Goal: Task Accomplishment & Management: Complete application form

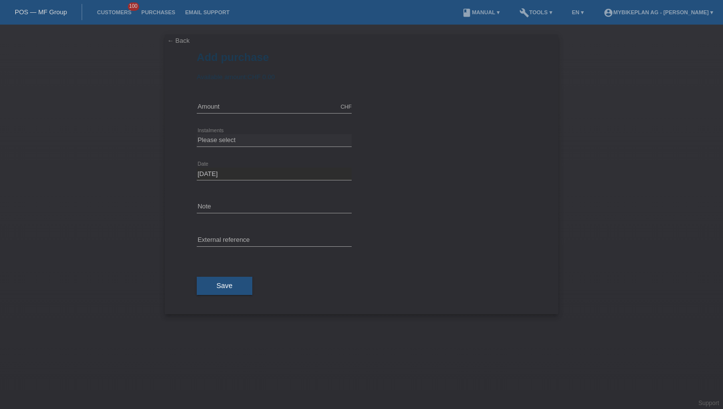
click at [117, 8] on li "Customers 100" at bounding box center [114, 12] width 44 height 25
click at [115, 15] on link "Customers" at bounding box center [114, 12] width 44 height 6
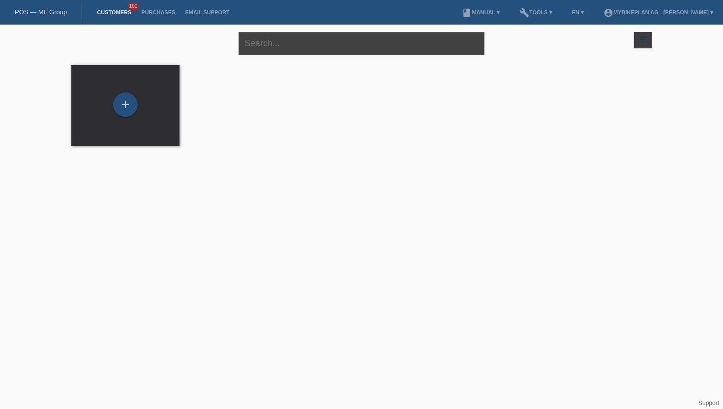
click at [292, 46] on input "text" at bounding box center [362, 43] width 246 height 23
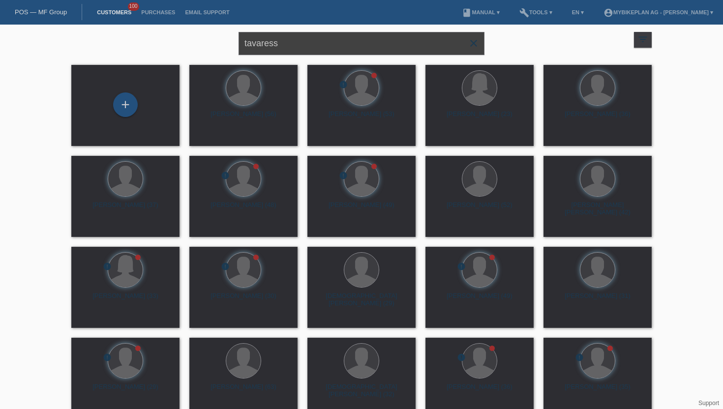
type input "tavaress"
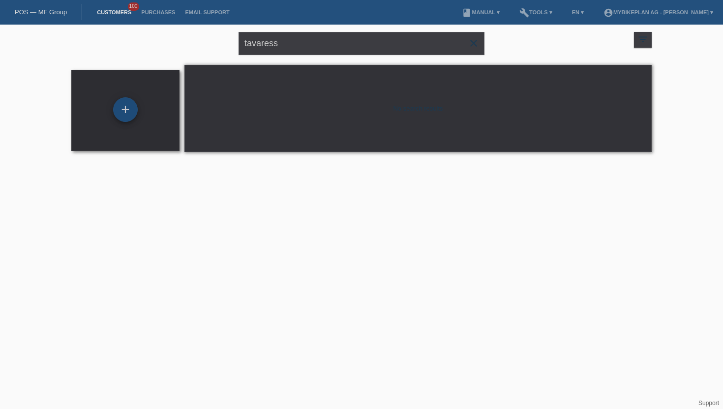
click at [128, 105] on div "+" at bounding box center [125, 109] width 25 height 25
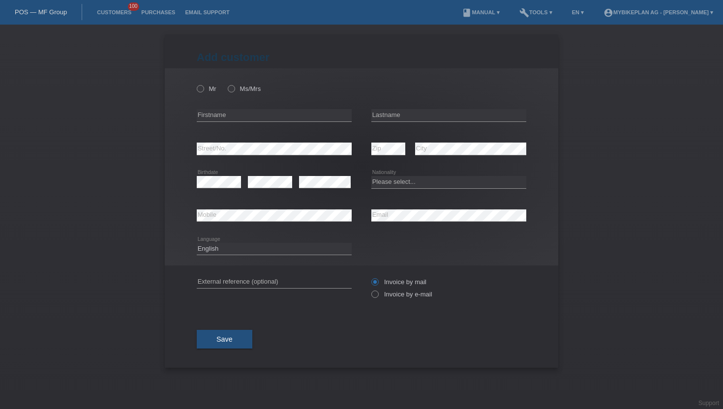
click at [204, 93] on div "Mr Ms/Mrs" at bounding box center [274, 89] width 155 height 20
click at [205, 88] on label "Mr" at bounding box center [207, 88] width 20 height 7
click at [203, 88] on input "Mr" at bounding box center [200, 88] width 6 height 6
radio input "true"
click at [235, 116] on input "text" at bounding box center [274, 115] width 155 height 12
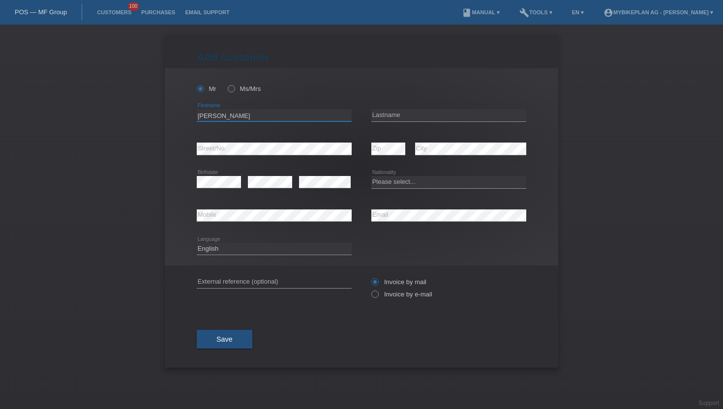
type input "[PERSON_NAME]"
click at [375, 113] on input "text" at bounding box center [448, 115] width 155 height 12
type input "Tavaress"
click at [470, 184] on select "Please select... Switzerland Austria Germany Liechtenstein ------------ Afghani…" at bounding box center [448, 182] width 155 height 12
select select "PT"
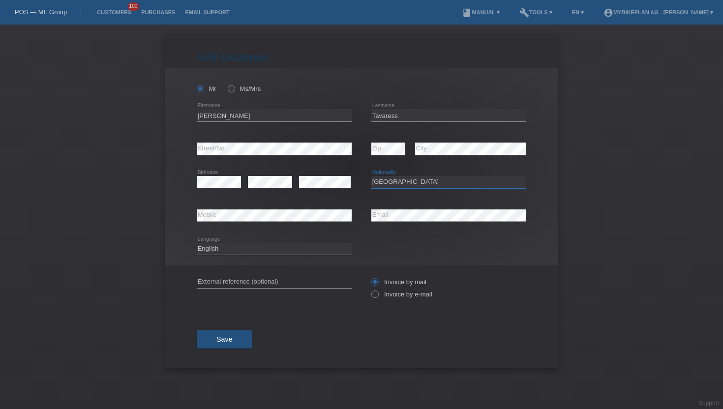
click at [371, 177] on select "Please select... Switzerland Austria Germany Liechtenstein ------------ Afghani…" at bounding box center [448, 182] width 155 height 12
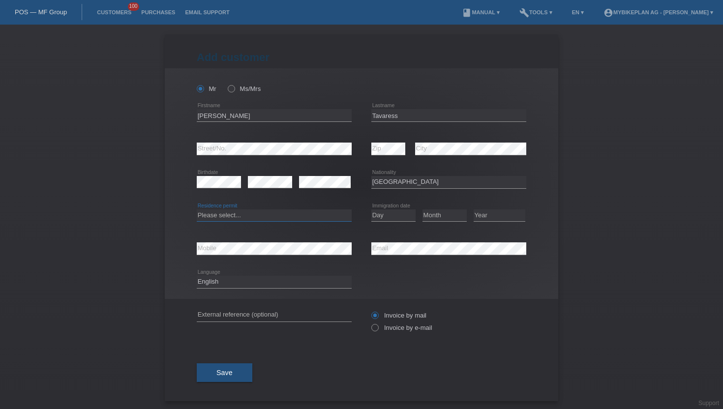
click at [241, 218] on select "Please select... C B B - Refugee status Other" at bounding box center [274, 216] width 155 height 12
select select "C"
click at [197, 210] on select "Please select... C B B - Refugee status Other" at bounding box center [274, 216] width 155 height 12
click at [402, 218] on select "Day 01 02 03 04 05 06 07 08 09 10 11" at bounding box center [393, 216] width 44 height 12
select select "13"
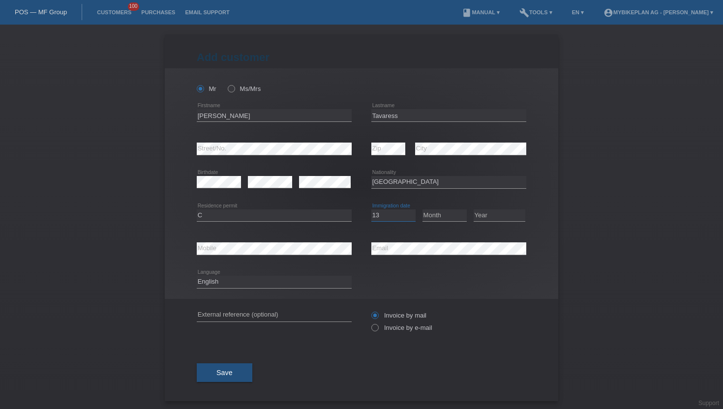
click at [371, 210] on select "Day 01 02 03 04 05 06 07 08 09 10 11" at bounding box center [393, 216] width 44 height 12
click at [449, 211] on select "Month 01 02 03 04 05 06 07 08 09 10 11" at bounding box center [445, 216] width 44 height 12
select select "02"
click at [423, 210] on select "Month 01 02 03 04 05 06 07 08 09 10 11" at bounding box center [445, 216] width 44 height 12
click at [483, 215] on select "Year 2025 2024 2023 2022 2021 2020 2019 2018 2017 2016 2015 2014 2013 2012 2011…" at bounding box center [500, 216] width 52 height 12
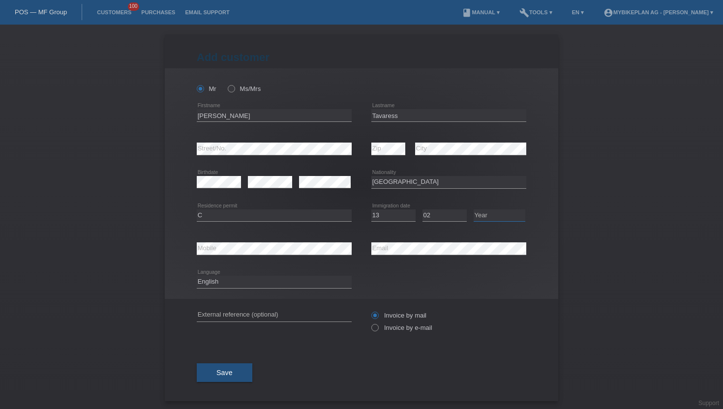
select select "2006"
click at [474, 210] on select "Year 2025 2024 2023 2022 2021 2020 2019 2018 2017 2016 2015 2014 2013 2012 2011…" at bounding box center [500, 216] width 52 height 12
click at [276, 279] on select "Deutsch Français Italiano English" at bounding box center [274, 282] width 155 height 12
select select "de"
click at [197, 276] on select "Deutsch Français Italiano English" at bounding box center [274, 282] width 155 height 12
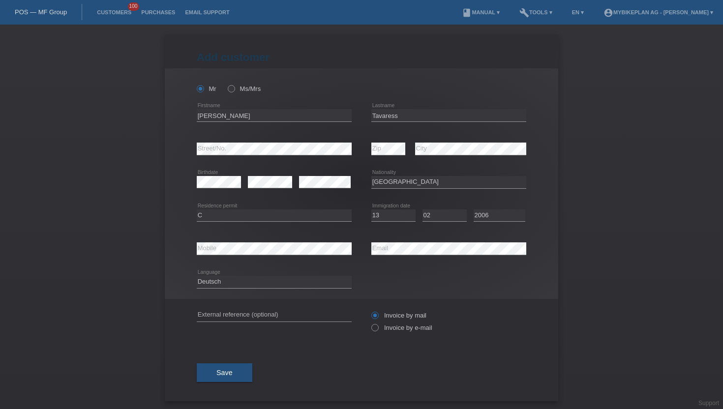
click at [379, 333] on div "Invoice by mail Invoice by e-mail" at bounding box center [448, 321] width 155 height 25
click at [370, 323] on icon at bounding box center [370, 323] width 0 height 0
click at [378, 329] on input "Invoice by e-mail" at bounding box center [374, 330] width 6 height 12
radio input "true"
click at [230, 372] on span "Save" at bounding box center [224, 373] width 16 height 8
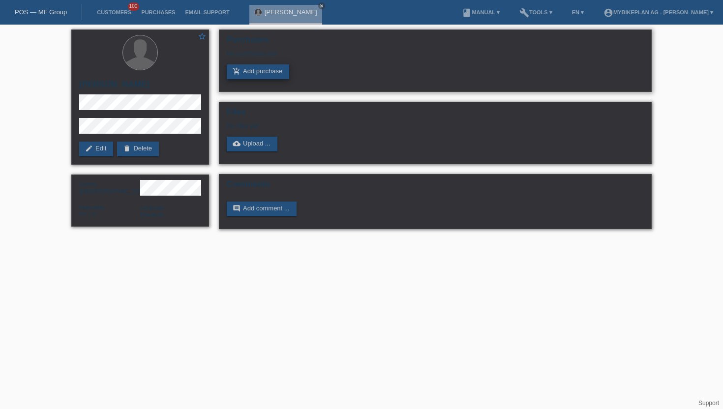
click at [256, 75] on link "add_shopping_cart Add purchase" at bounding box center [258, 71] width 62 height 15
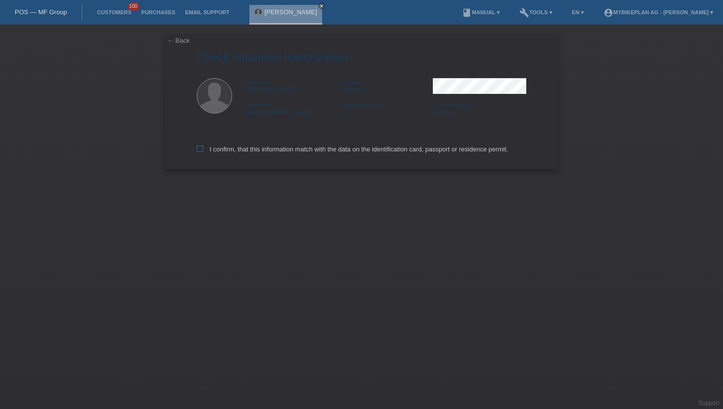
click at [231, 147] on label "I confirm, that this information match with the data on the identification card…" at bounding box center [352, 149] width 311 height 7
click at [203, 147] on input "I confirm, that this information match with the data on the identification card…" at bounding box center [200, 149] width 6 height 6
checkbox input "true"
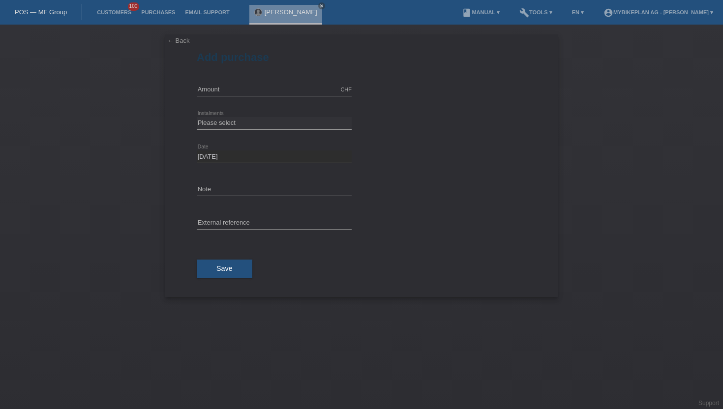
click at [228, 81] on div "CHF error Amount" at bounding box center [274, 89] width 155 height 33
click at [224, 83] on div "CHF error Amount" at bounding box center [274, 89] width 155 height 33
click at [219, 87] on input "text" at bounding box center [274, 90] width 155 height 12
type input "4490.00"
click at [219, 128] on select "Please select 6 instalments 12 instalments 18 instalments 24 instalments 36 ins…" at bounding box center [274, 123] width 155 height 12
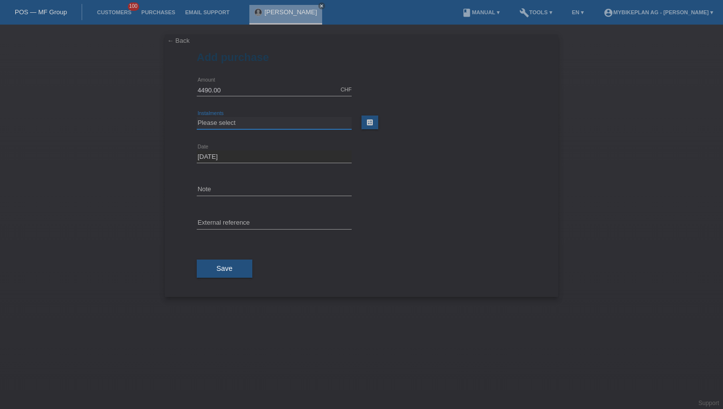
select select "487"
click at [197, 117] on select "Please select 6 instalments 12 instalments 18 instalments 24 instalments 36 ins…" at bounding box center [274, 123] width 155 height 12
click at [225, 227] on input "text" at bounding box center [274, 223] width 155 height 12
paste input "44991437701"
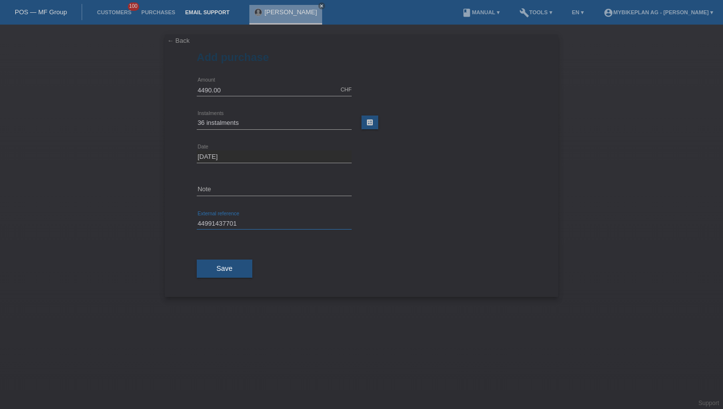
type input "44991437701"
click at [224, 275] on button "Save" at bounding box center [225, 269] width 56 height 19
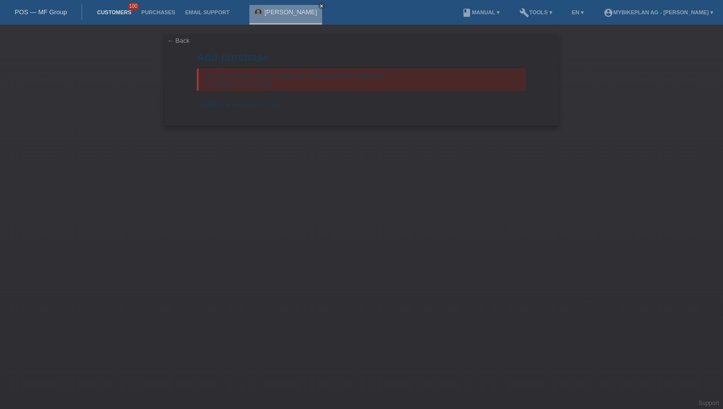
click at [121, 12] on link "Customers" at bounding box center [114, 12] width 44 height 6
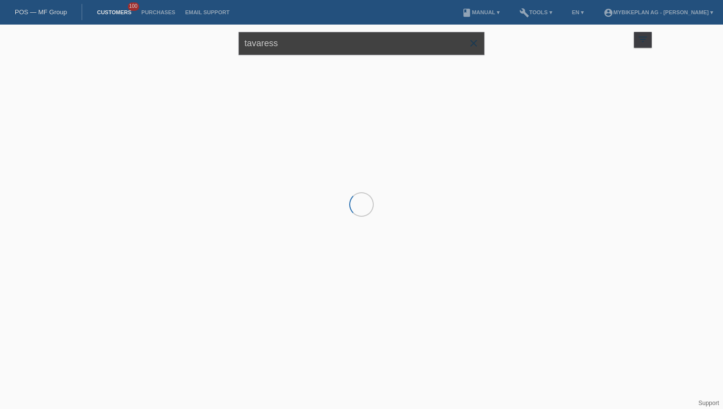
click at [265, 48] on input "tavaress" at bounding box center [362, 43] width 246 height 23
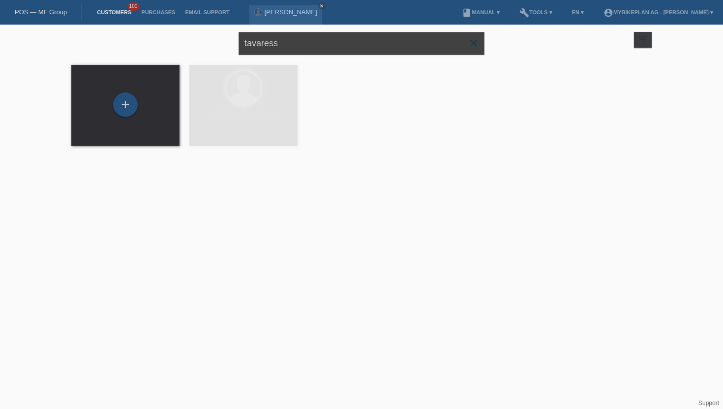
click at [265, 48] on input "tavaress" at bounding box center [362, 43] width 246 height 23
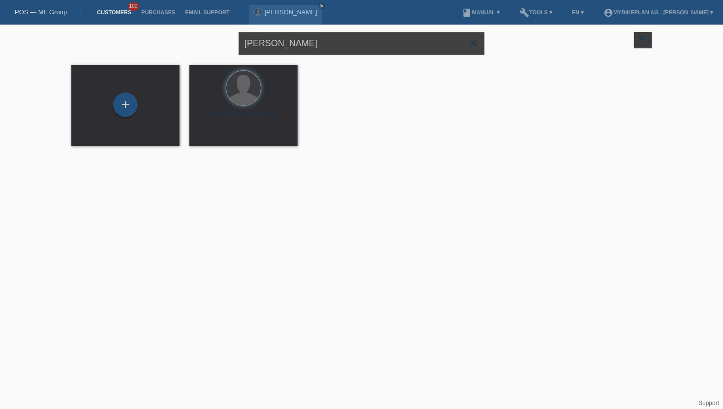
type input "[PERSON_NAME]"
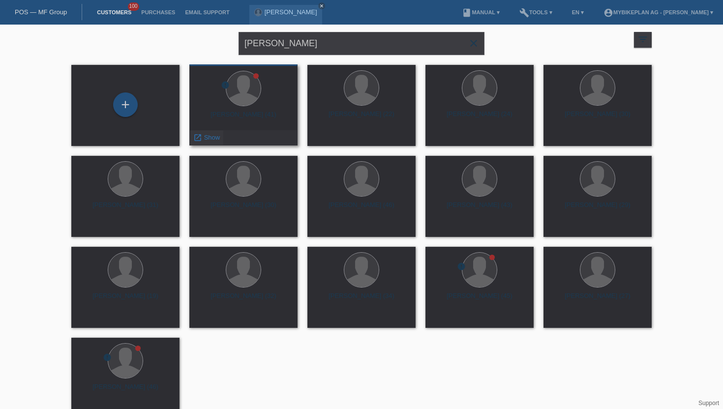
click at [208, 140] on span "Show" at bounding box center [212, 137] width 16 height 7
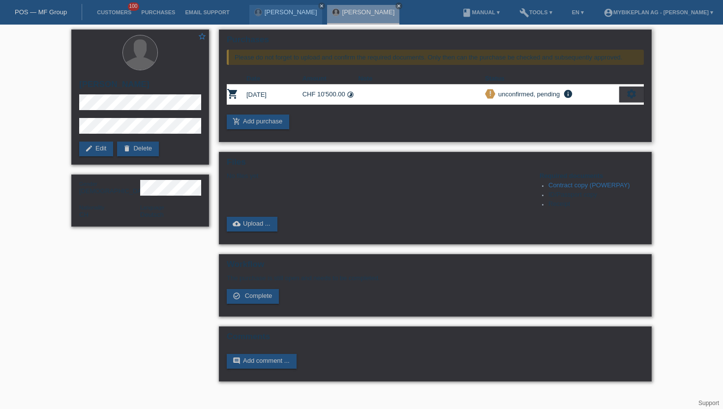
click at [640, 98] on div "settings" at bounding box center [631, 95] width 25 height 16
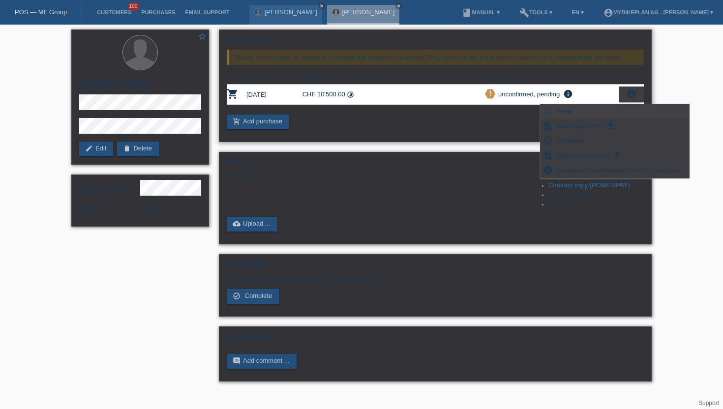
click at [591, 114] on div "fullscreen Show" at bounding box center [615, 111] width 149 height 15
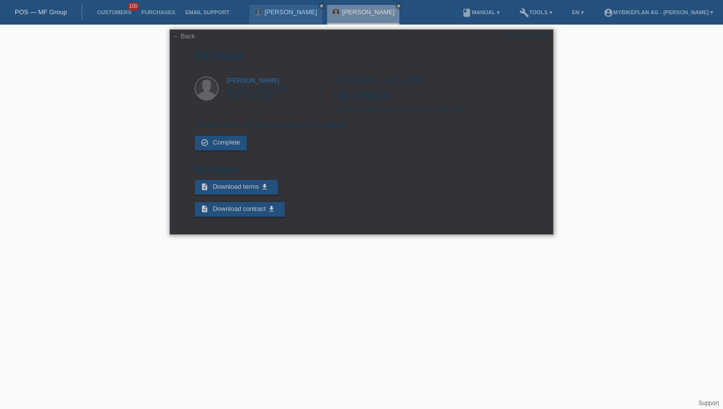
click at [186, 37] on link "← Back" at bounding box center [184, 35] width 23 height 7
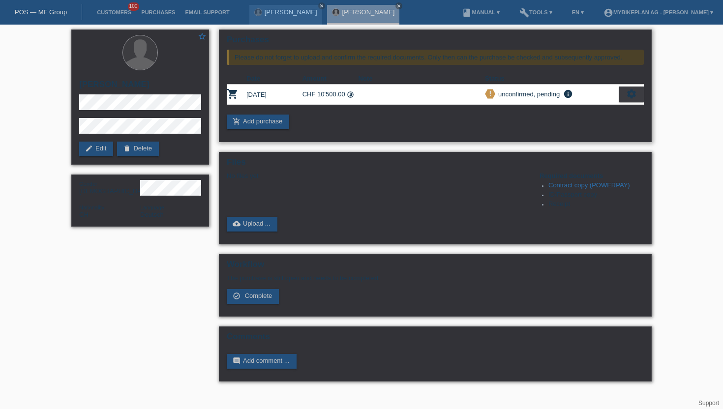
click at [629, 98] on icon "settings" at bounding box center [631, 94] width 11 height 11
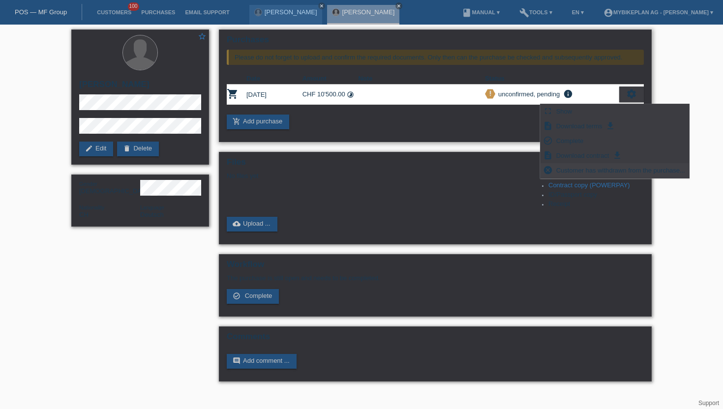
click at [600, 170] on span "Customer has withdrawn from the purchase..." at bounding box center [621, 170] width 132 height 12
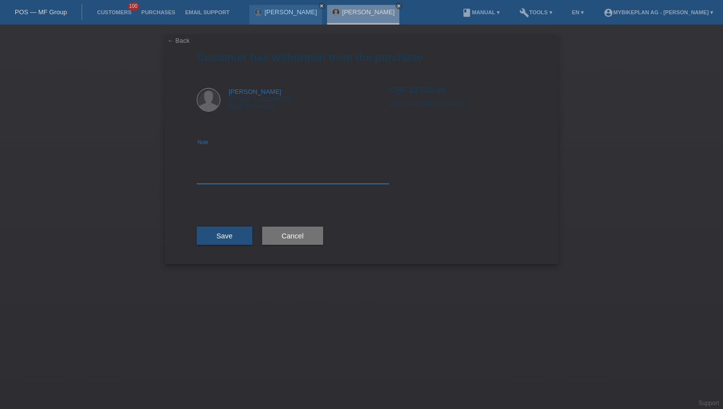
click at [315, 172] on textarea at bounding box center [293, 165] width 192 height 38
type textarea "Credit Check"
click at [235, 242] on button "Save" at bounding box center [225, 236] width 56 height 19
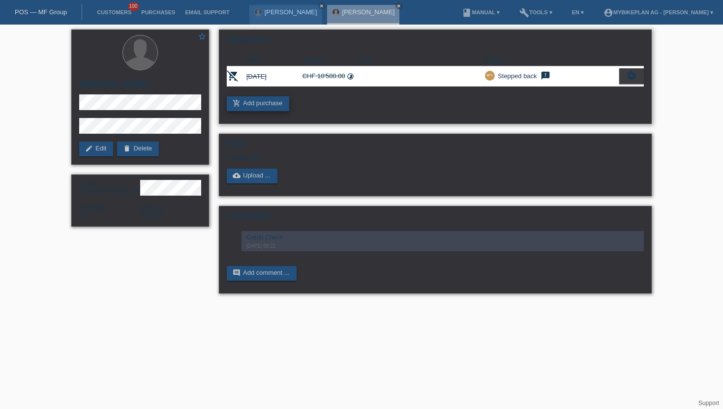
click at [256, 109] on link "add_shopping_cart Add purchase" at bounding box center [258, 103] width 62 height 15
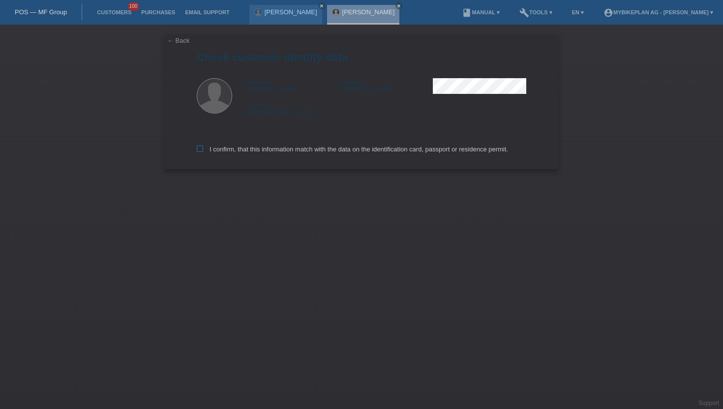
click at [226, 153] on label "I confirm, that this information match with the data on the identification card…" at bounding box center [352, 149] width 311 height 7
click at [203, 152] on input "I confirm, that this information match with the data on the identification card…" at bounding box center [200, 149] width 6 height 6
checkbox input "true"
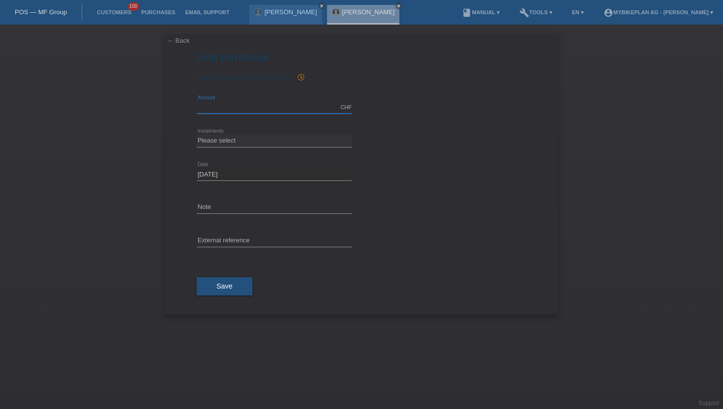
click at [287, 104] on input "text" at bounding box center [274, 107] width 155 height 12
type input "5999.00"
click at [226, 136] on select "Please select 6 instalments 12 instalments 18 instalments 24 instalments 36 ins…" at bounding box center [274, 141] width 155 height 12
select select "486"
click at [197, 135] on select "Please select 6 instalments 12 instalments 18 instalments 24 instalments 36 ins…" at bounding box center [274, 141] width 155 height 12
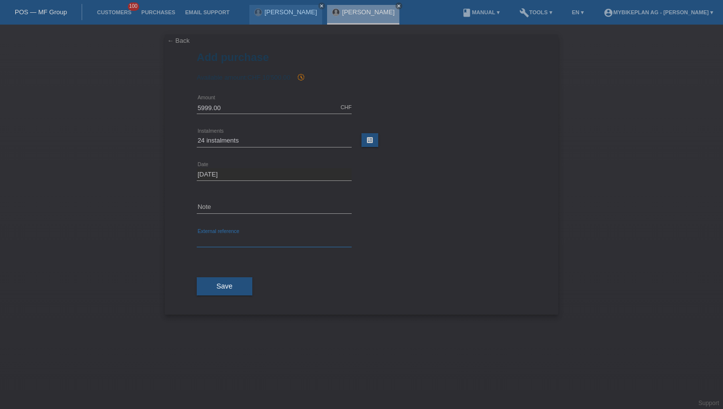
click at [217, 237] on input "text" at bounding box center [274, 241] width 155 height 12
paste input "44899564366"
type input "44899564366"
click at [222, 284] on span "Save" at bounding box center [224, 286] width 16 height 8
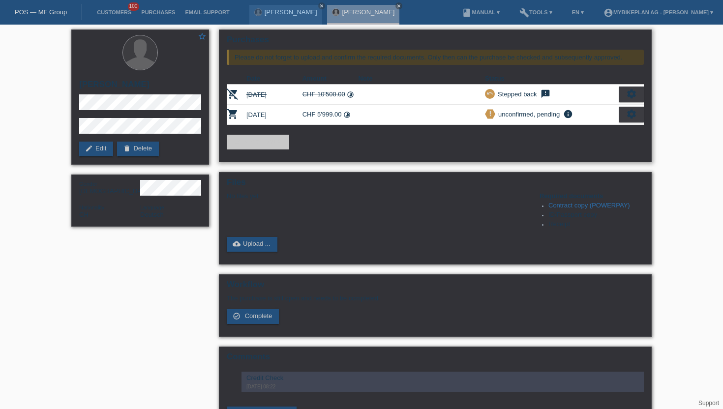
click at [631, 116] on icon "settings" at bounding box center [631, 114] width 11 height 11
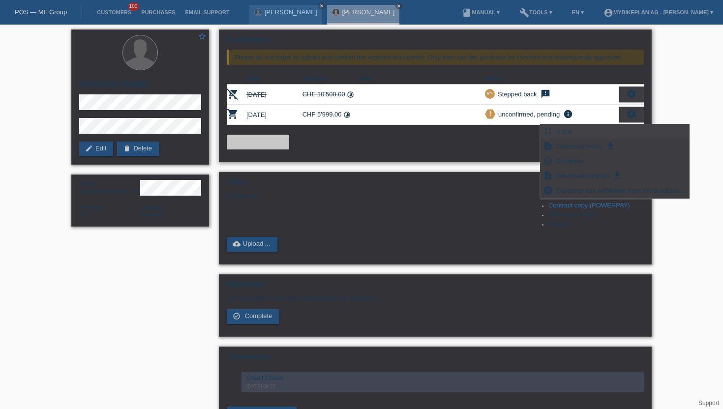
click at [585, 131] on div "fullscreen Show" at bounding box center [615, 131] width 149 height 15
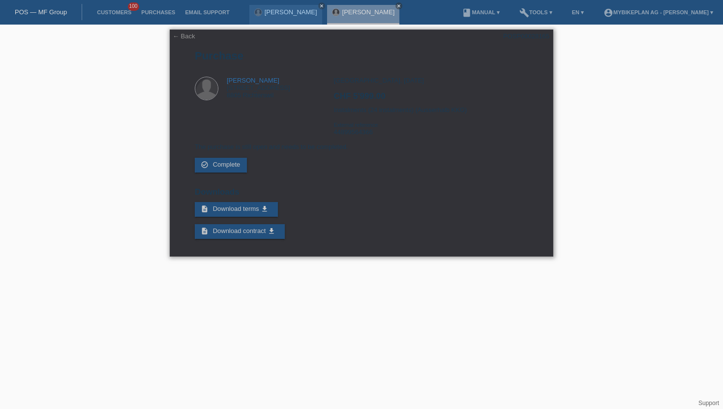
click at [530, 36] on div "POSP00028165" at bounding box center [526, 35] width 46 height 7
copy div "POSP00028165"
click at [368, 137] on div "Zürich, 01.10.2025 CHF 5'999.00 Instalments (24 instalments) (Ausserhalb KKG) E…" at bounding box center [431, 110] width 194 height 66
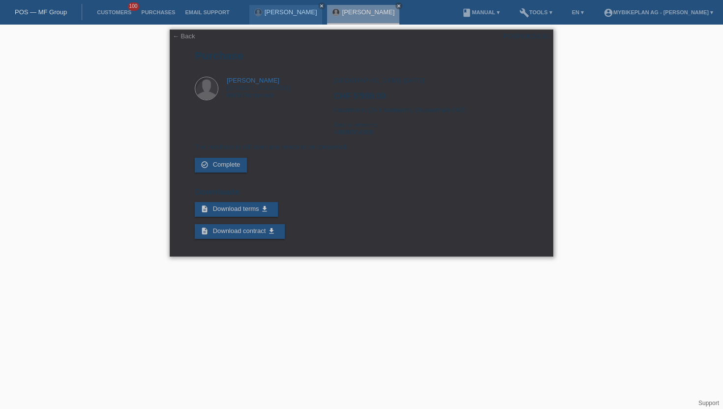
copy div "44899564366"
click at [105, 13] on link "Customers" at bounding box center [114, 12] width 44 height 6
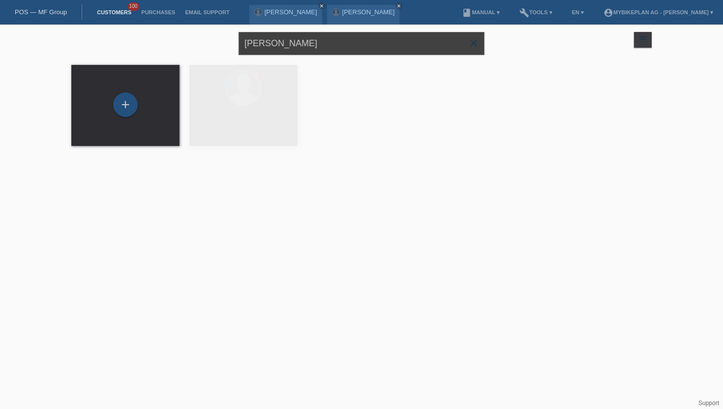
click at [329, 48] on input "[PERSON_NAME]" at bounding box center [362, 43] width 246 height 23
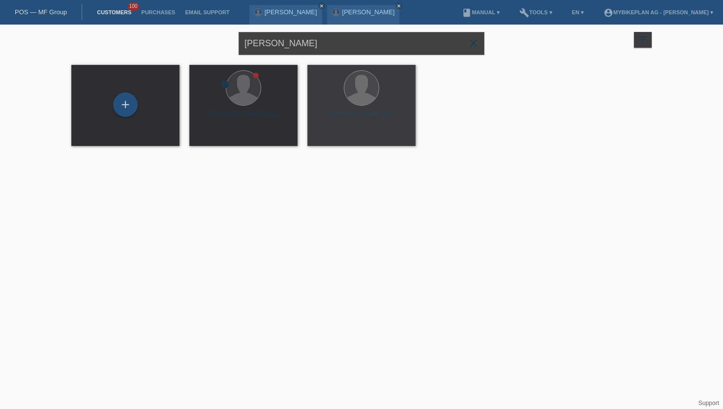
click at [329, 48] on input "[PERSON_NAME]" at bounding box center [362, 43] width 246 height 23
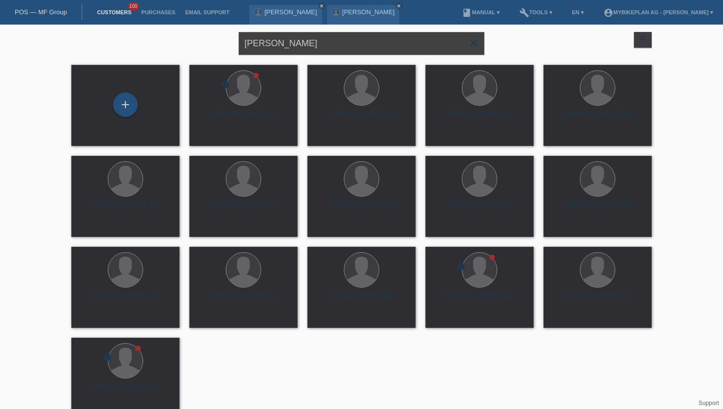
type input "[PERSON_NAME]"
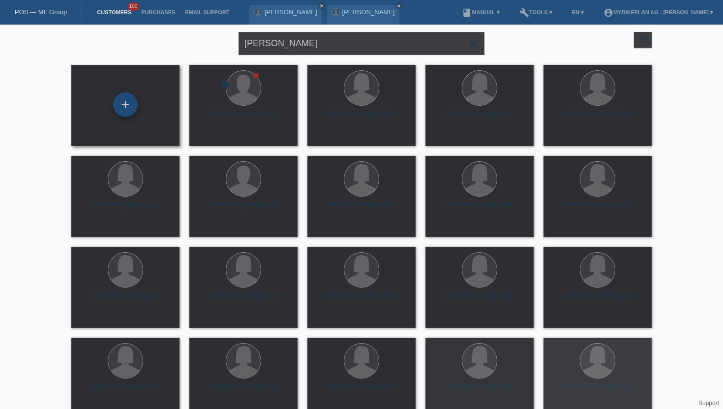
click at [122, 105] on div "+" at bounding box center [125, 104] width 25 height 25
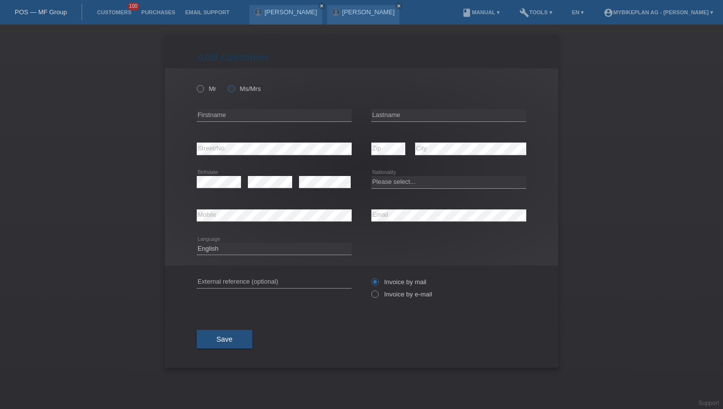
click at [241, 88] on label "Ms/Mrs" at bounding box center [244, 88] width 33 height 7
click at [234, 88] on input "Ms/Mrs" at bounding box center [231, 88] width 6 height 6
radio input "true"
click at [229, 112] on input "text" at bounding box center [274, 115] width 155 height 12
type input "Melanie"
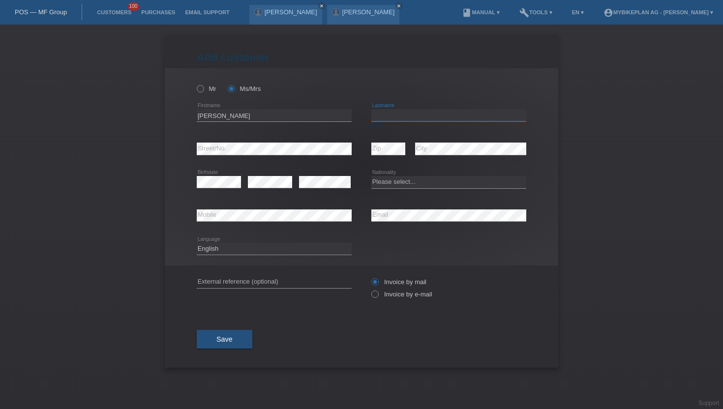
click at [409, 115] on input "text" at bounding box center [448, 115] width 155 height 12
type input "Karrer"
click at [386, 184] on select "Please select... Switzerland Austria Germany Liechtenstein ------------ Afghani…" at bounding box center [448, 182] width 155 height 12
select select "CH"
click at [371, 177] on select "Please select... Switzerland Austria Germany Liechtenstein ------------ Afghani…" at bounding box center [448, 182] width 155 height 12
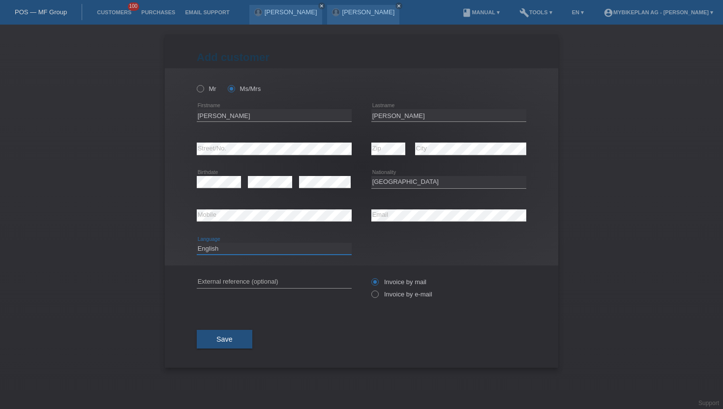
click at [256, 249] on select "Deutsch Français Italiano English" at bounding box center [274, 249] width 155 height 12
select select "de"
click at [197, 243] on select "Deutsch Français Italiano English" at bounding box center [274, 249] width 155 height 12
click at [392, 295] on label "Invoice by e-mail" at bounding box center [401, 294] width 61 height 7
click at [378, 295] on input "Invoice by e-mail" at bounding box center [374, 297] width 6 height 12
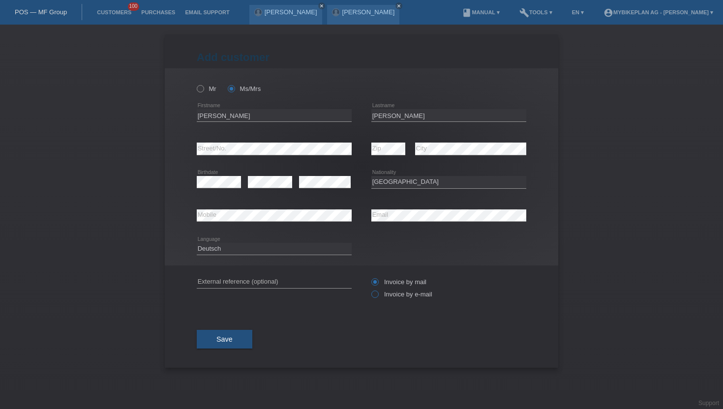
radio input "true"
click at [213, 332] on button "Save" at bounding box center [225, 339] width 56 height 19
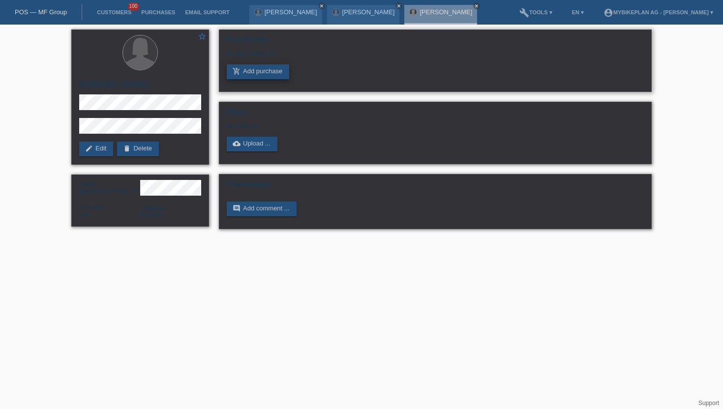
click at [253, 72] on link "add_shopping_cart Add purchase" at bounding box center [258, 71] width 62 height 15
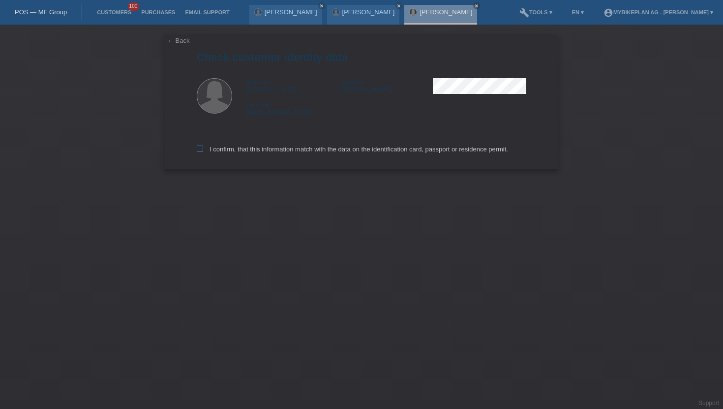
click at [270, 150] on label "I confirm, that this information match with the data on the identification card…" at bounding box center [352, 149] width 311 height 7
click at [203, 150] on input "I confirm, that this information match with the data on the identification card…" at bounding box center [200, 149] width 6 height 6
checkbox input "true"
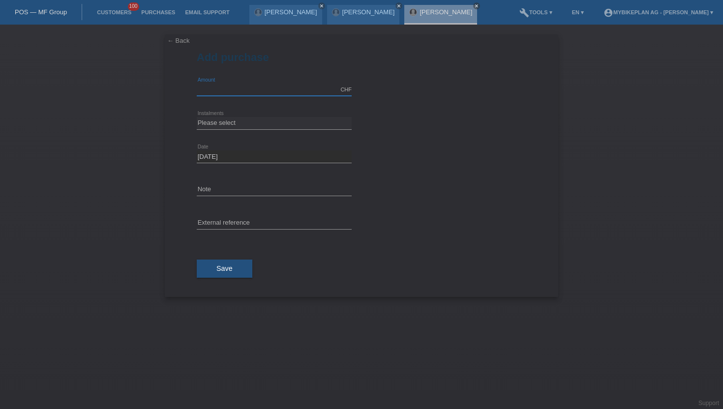
click at [279, 89] on input "text" at bounding box center [274, 90] width 155 height 12
type input "3899.00"
click at [230, 124] on select "Please select 6 instalments 12 instalments 18 instalments 24 instalments 36 ins…" at bounding box center [274, 123] width 155 height 12
select select "487"
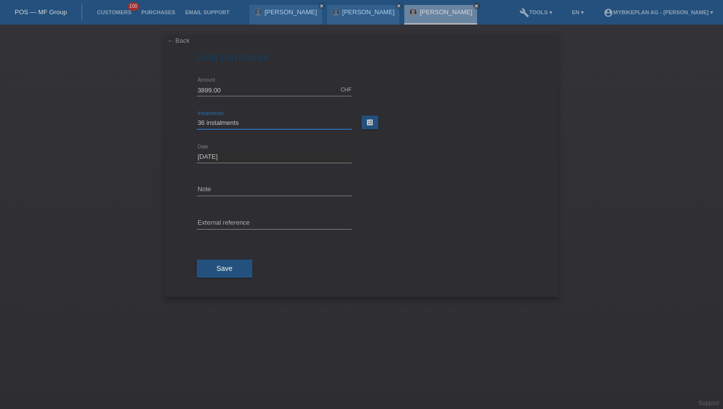
click at [197, 117] on select "Please select 6 instalments 12 instalments 18 instalments 24 instalments 36 ins…" at bounding box center [274, 123] width 155 height 12
click at [226, 225] on input "text" at bounding box center [274, 223] width 155 height 12
paste input "44933312103"
type input "44933312103"
click at [213, 273] on button "Save" at bounding box center [225, 269] width 56 height 19
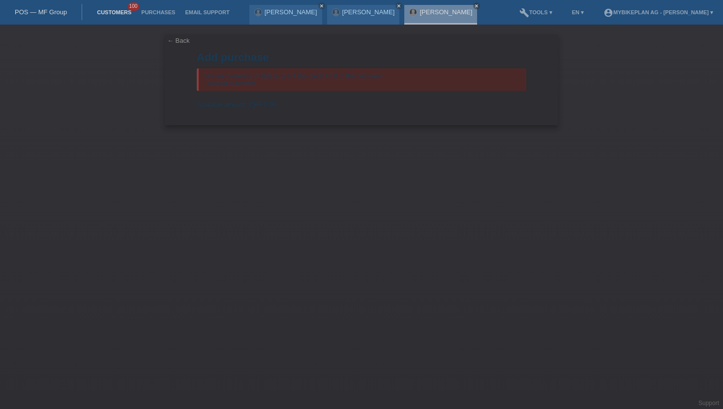
click at [111, 11] on link "Customers" at bounding box center [114, 12] width 44 height 6
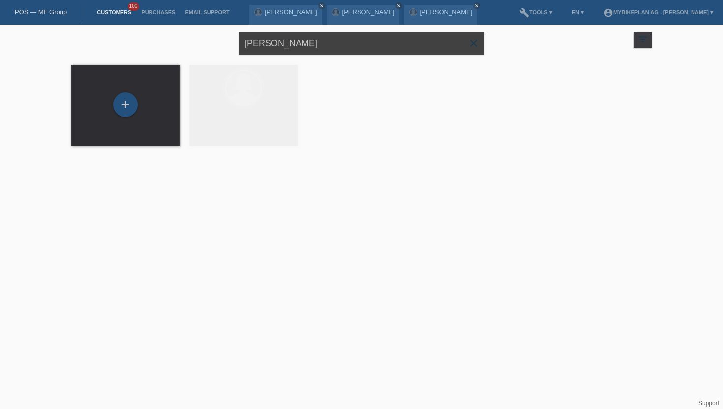
click at [349, 43] on input "[PERSON_NAME]" at bounding box center [362, 43] width 246 height 23
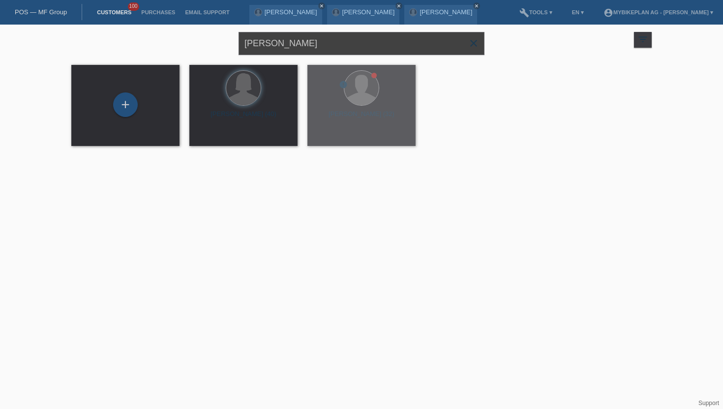
click at [349, 43] on input "[PERSON_NAME]" at bounding box center [362, 43] width 246 height 23
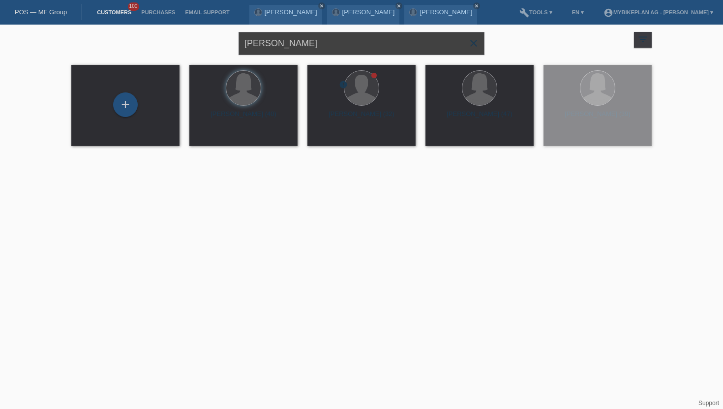
click at [349, 43] on input "[PERSON_NAME]" at bounding box center [362, 43] width 246 height 23
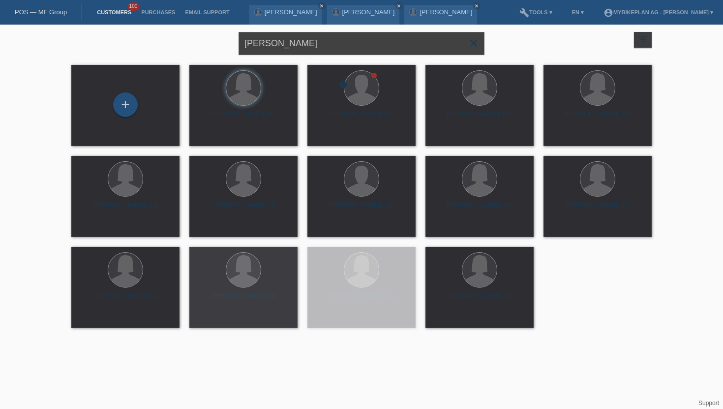
click at [349, 43] on input "[PERSON_NAME]" at bounding box center [362, 43] width 246 height 23
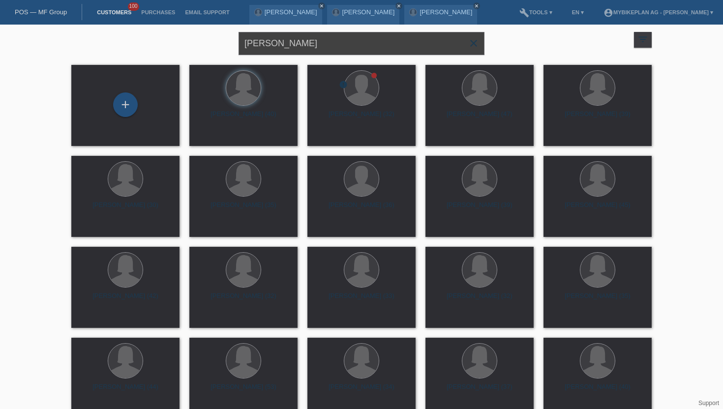
click at [349, 43] on input "[PERSON_NAME]" at bounding box center [362, 43] width 246 height 23
type input "[PERSON_NAME]"
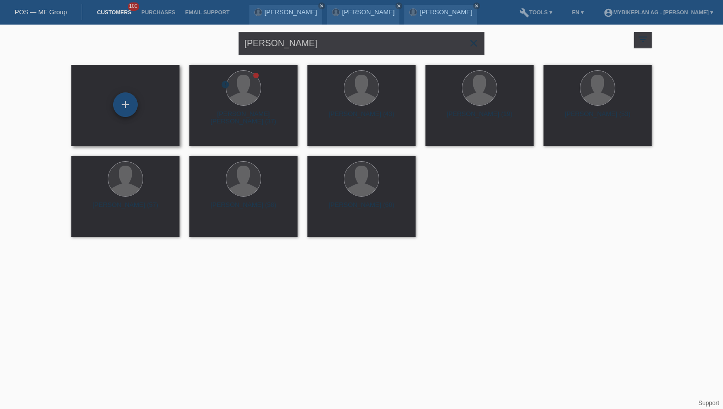
click at [127, 107] on div "+" at bounding box center [125, 104] width 25 height 25
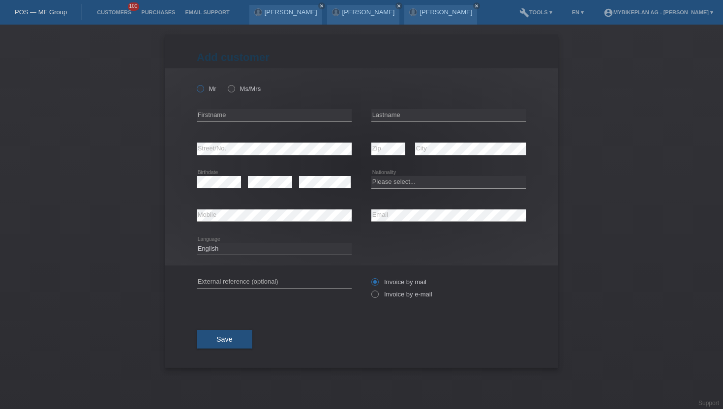
click at [195, 84] on icon at bounding box center [195, 84] width 0 height 0
click at [202, 88] on input "Mr" at bounding box center [200, 88] width 6 height 6
radio input "true"
click at [240, 124] on div "error Firstname" at bounding box center [274, 115] width 155 height 33
click at [230, 123] on div "error Firstname" at bounding box center [274, 115] width 155 height 33
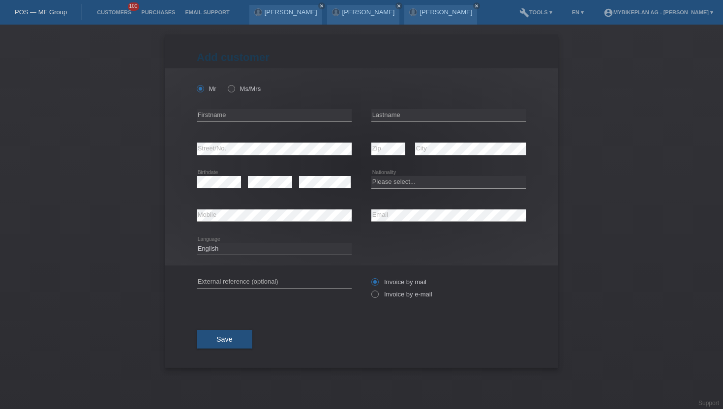
click at [230, 123] on div "error Firstname" at bounding box center [274, 115] width 155 height 33
click at [218, 118] on input "text" at bounding box center [274, 115] width 155 height 12
type input "[PERSON_NAME]"
click at [379, 115] on input "text" at bounding box center [448, 115] width 155 height 12
type input "[DEMOGRAPHIC_DATA]"
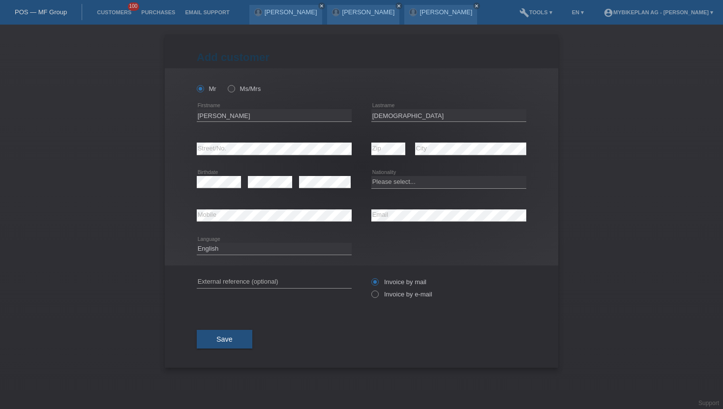
click at [236, 143] on div "error Street/No." at bounding box center [274, 148] width 155 height 33
click at [430, 183] on select "Please select... Switzerland Austria Germany Liechtenstein ------------ Afghani…" at bounding box center [448, 182] width 155 height 12
select select "IT"
click at [371, 177] on select "Please select... Switzerland Austria Germany Liechtenstein ------------ Afghani…" at bounding box center [448, 182] width 155 height 12
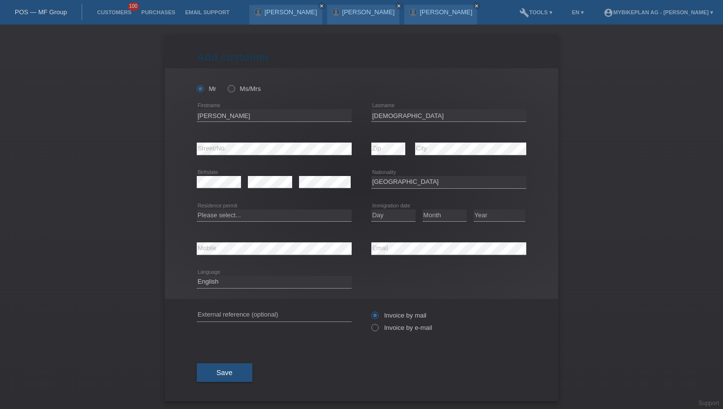
click at [219, 223] on div "Please select... C B B - Refugee status Other error Residence permit" at bounding box center [274, 215] width 155 height 33
click at [222, 219] on select "Please select... C B B - Refugee status Other" at bounding box center [274, 216] width 155 height 12
select select "C"
click at [197, 210] on select "Please select... C B B - Refugee status Other" at bounding box center [274, 216] width 155 height 12
click at [378, 219] on select "Day 01 02 03 04 05 06 07 08 09 10 11" at bounding box center [393, 216] width 44 height 12
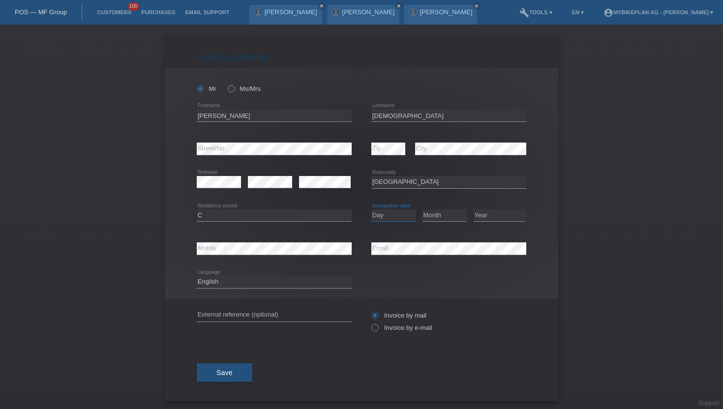
click at [378, 219] on select "Day 01 02 03 04 05 06 07 08 09 10 11" at bounding box center [393, 216] width 44 height 12
select select "04"
click at [371, 210] on select "Day 01 02 03 04 05 06 07 08 09 10 11" at bounding box center [393, 216] width 44 height 12
click at [442, 215] on select "Month 01 02 03 04 05 06 07 08 09 10 11" at bounding box center [445, 216] width 44 height 12
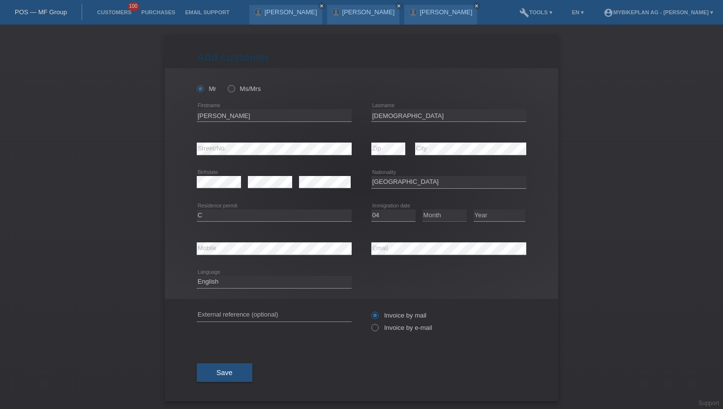
select select "07"
click at [423, 210] on select "Month 01 02 03 04 05 06 07 08 09 10 11" at bounding box center [445, 216] width 44 height 12
click at [493, 218] on select "Year 2025 2024 2023 2022 2021 2020 2019 2018 2017 2016 2015 2014 2013 2012 2011…" at bounding box center [500, 216] width 52 height 12
select select "1981"
click at [474, 210] on select "Year 2025 2024 2023 2022 2021 2020 2019 2018 2017 2016 2015 2014 2013 2012 2011…" at bounding box center [500, 216] width 52 height 12
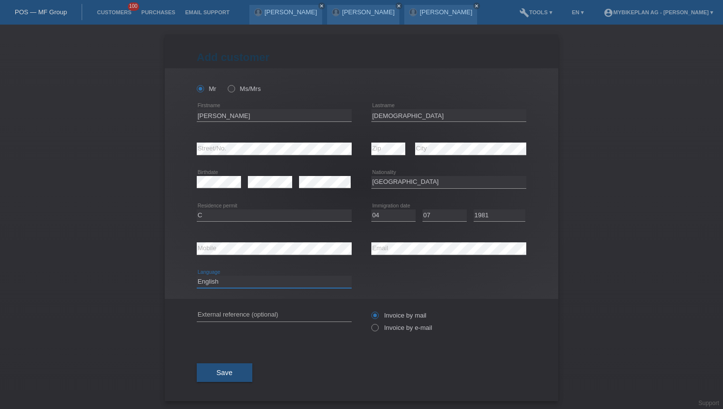
click at [281, 280] on select "Deutsch Français Italiano English" at bounding box center [274, 282] width 155 height 12
click at [270, 282] on select "Deutsch Français Italiano English" at bounding box center [274, 282] width 155 height 12
select select "de"
click at [197, 276] on select "Deutsch Français Italiano English" at bounding box center [274, 282] width 155 height 12
click at [401, 327] on label "Invoice by e-mail" at bounding box center [401, 327] width 61 height 7
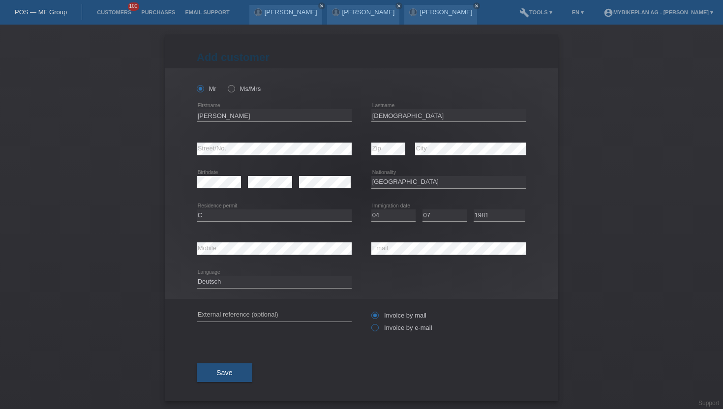
click at [378, 327] on input "Invoice by e-mail" at bounding box center [374, 330] width 6 height 12
radio input "true"
click at [214, 378] on button "Save" at bounding box center [225, 373] width 56 height 19
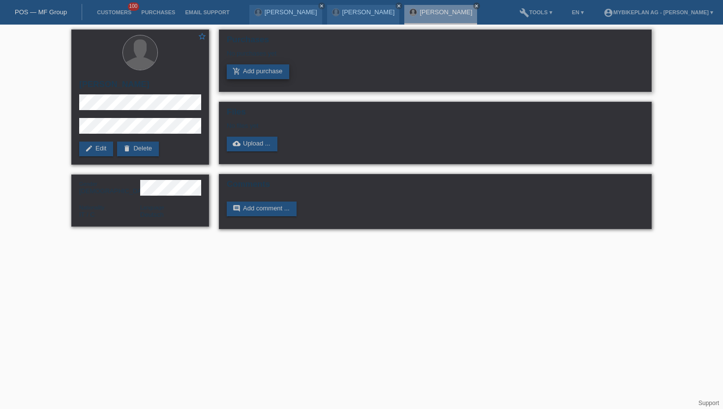
click at [286, 74] on link "add_shopping_cart Add purchase" at bounding box center [258, 71] width 62 height 15
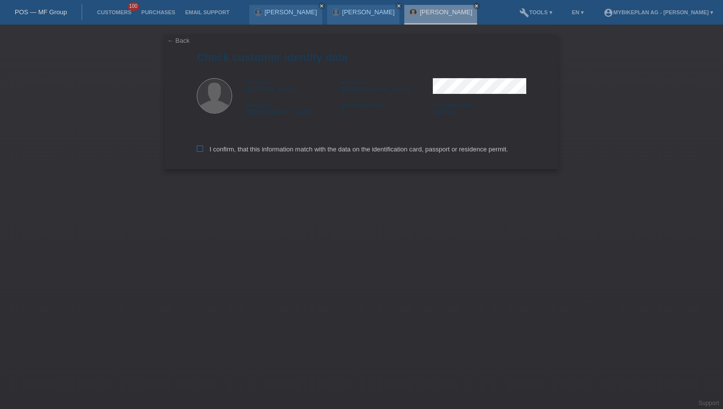
click at [245, 151] on label "I confirm, that this information match with the data on the identification card…" at bounding box center [352, 149] width 311 height 7
click at [203, 151] on input "I confirm, that this information match with the data on the identification card…" at bounding box center [200, 149] width 6 height 6
checkbox input "true"
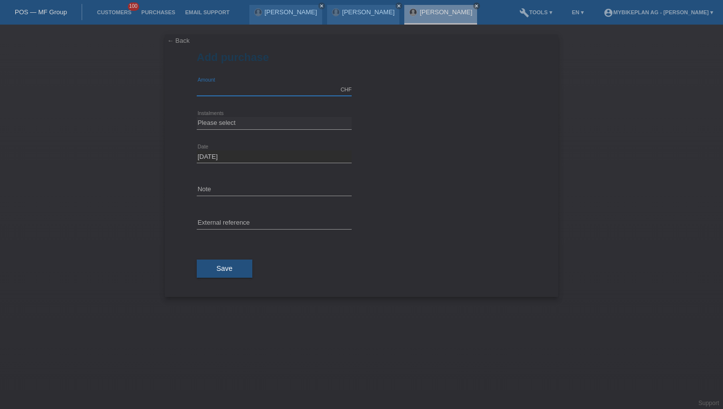
click at [248, 89] on input "text" at bounding box center [274, 90] width 155 height 12
click at [224, 122] on select "Please select 6 instalments 12 instalments 18 instalments 24 instalments 36 ins…" at bounding box center [274, 123] width 155 height 12
type input "2999.00"
select select "488"
click at [197, 117] on select "Please select 6 instalments 12 instalments 18 instalments 24 instalments 36 ins…" at bounding box center [274, 123] width 155 height 12
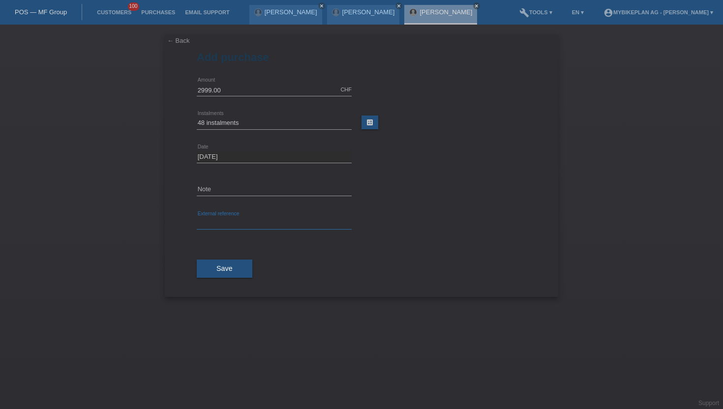
click at [225, 224] on input "text" at bounding box center [274, 223] width 155 height 12
paste input "44996318039"
type input "44996318039"
click at [215, 275] on button "Save" at bounding box center [225, 269] width 56 height 19
